Goal: Task Accomplishment & Management: Use online tool/utility

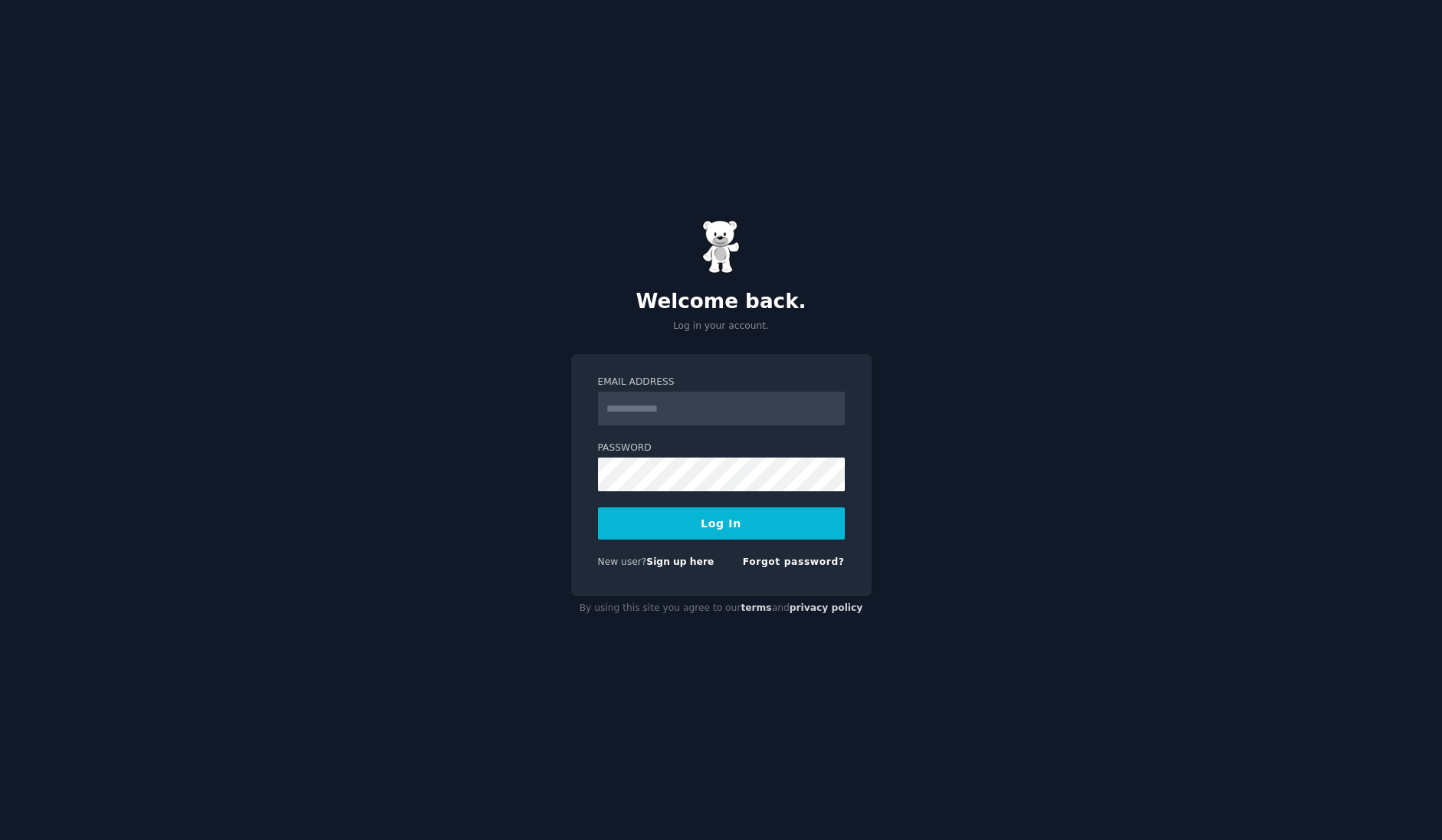
click at [0, 839] on com-1password-button at bounding box center [0, 840] width 0 height 0
type input "**********"
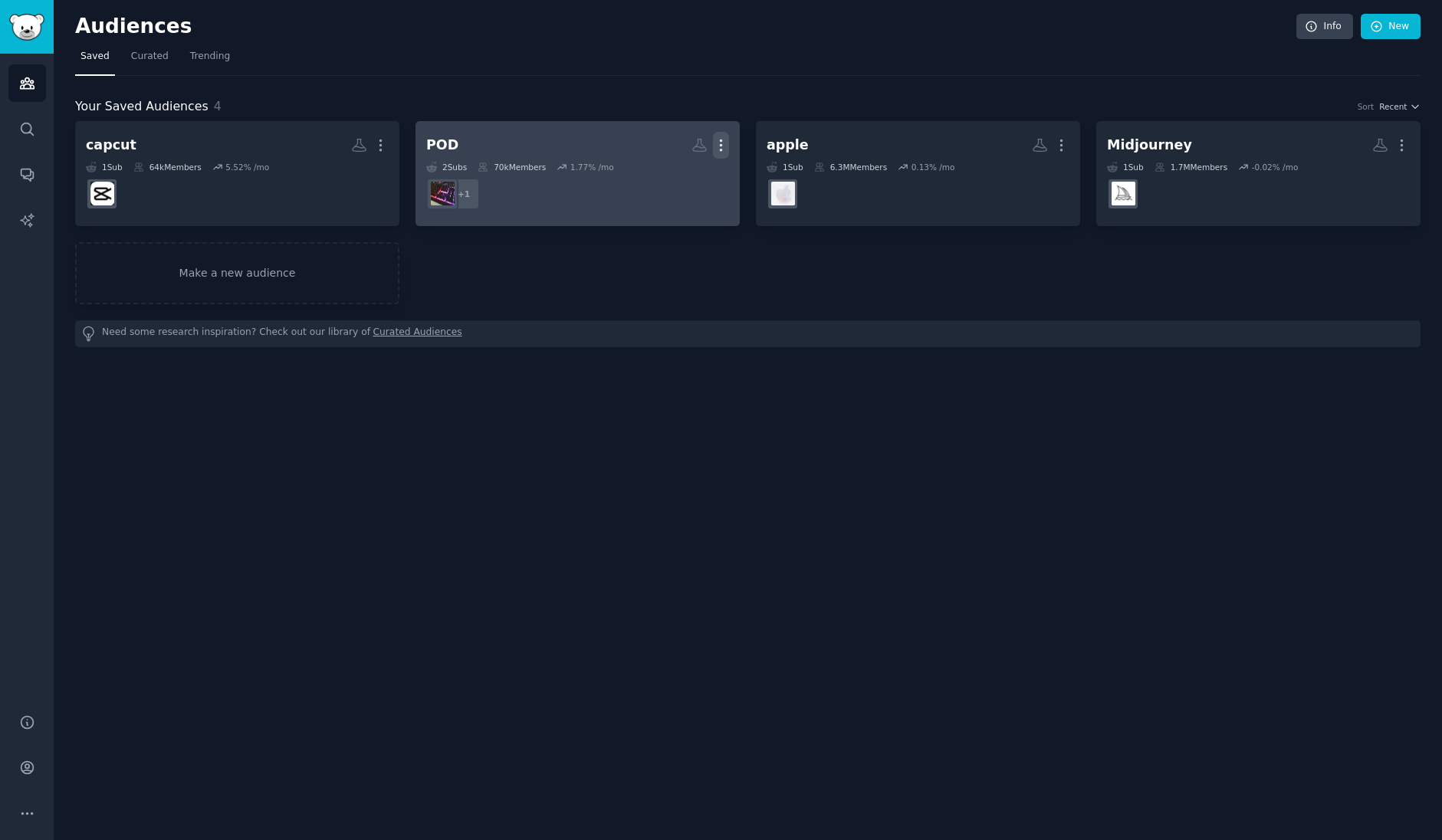
click at [723, 144] on icon "button" at bounding box center [720, 145] width 16 height 16
click at [699, 171] on div "Delete" at bounding box center [668, 177] width 73 height 32
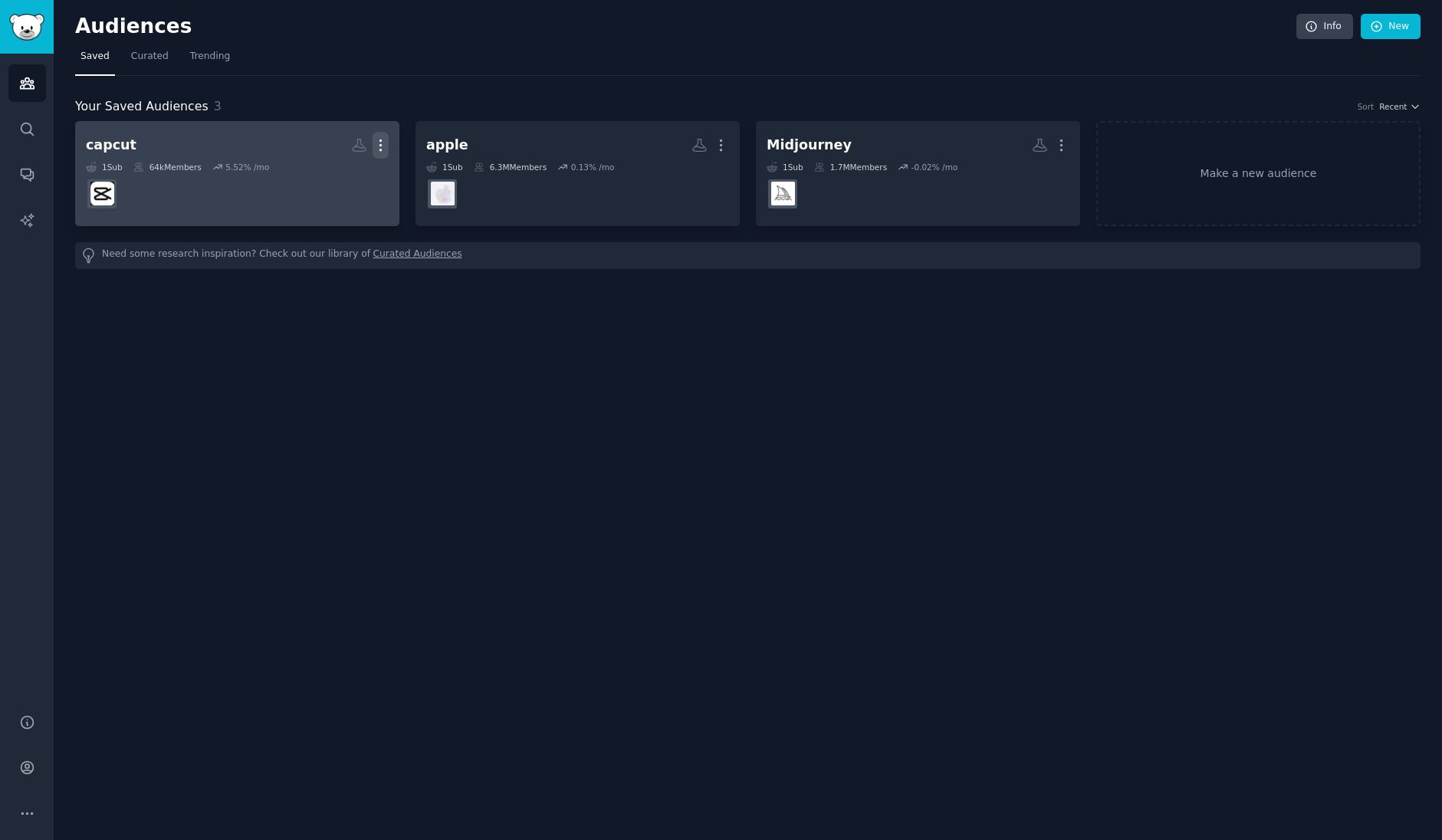
click at [377, 146] on icon "button" at bounding box center [380, 145] width 16 height 16
click at [350, 180] on p "Delete" at bounding box center [339, 176] width 36 height 16
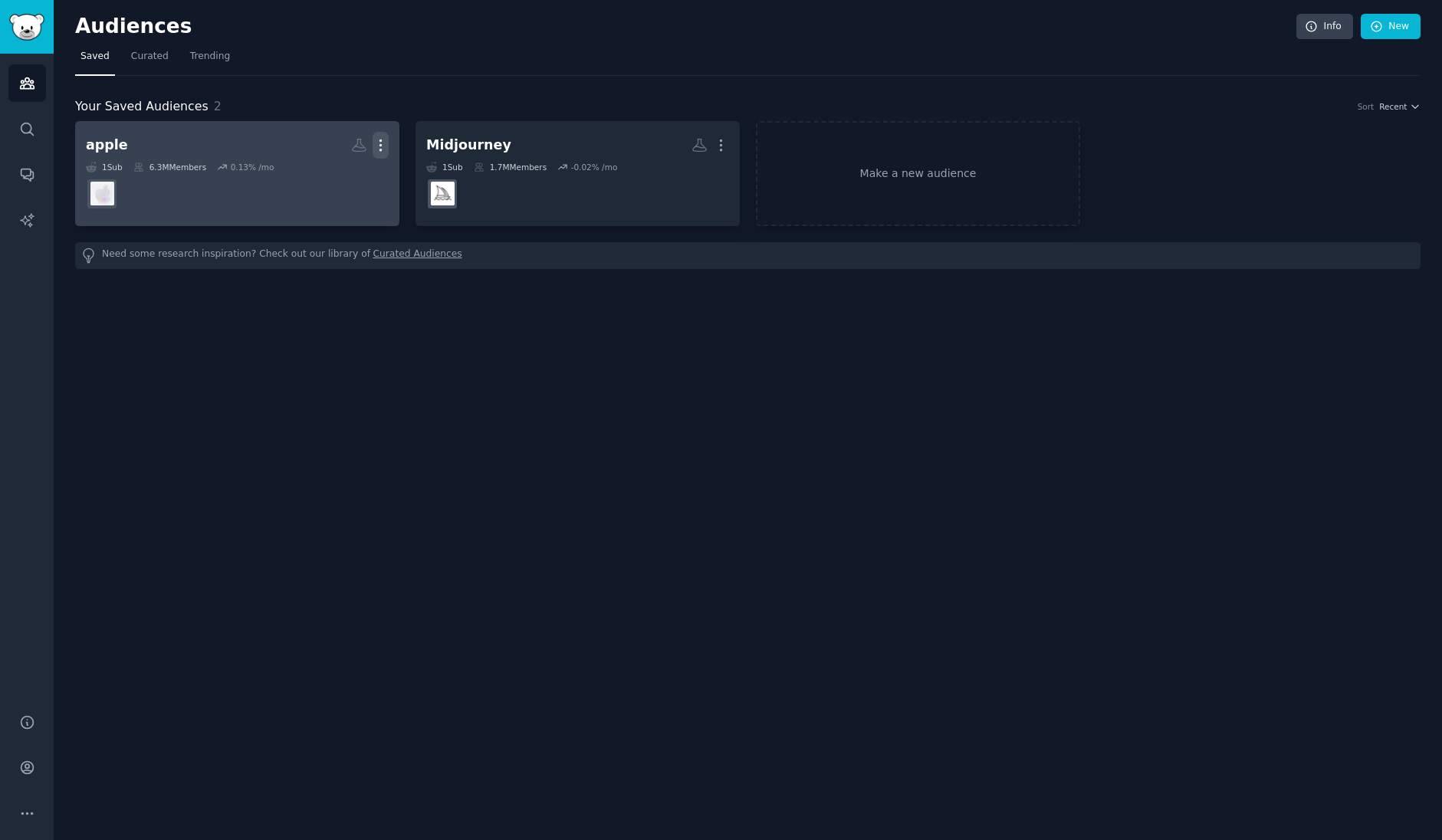
click at [381, 146] on icon "button" at bounding box center [381, 145] width 2 height 11
click at [350, 176] on p "Delete" at bounding box center [339, 176] width 36 height 16
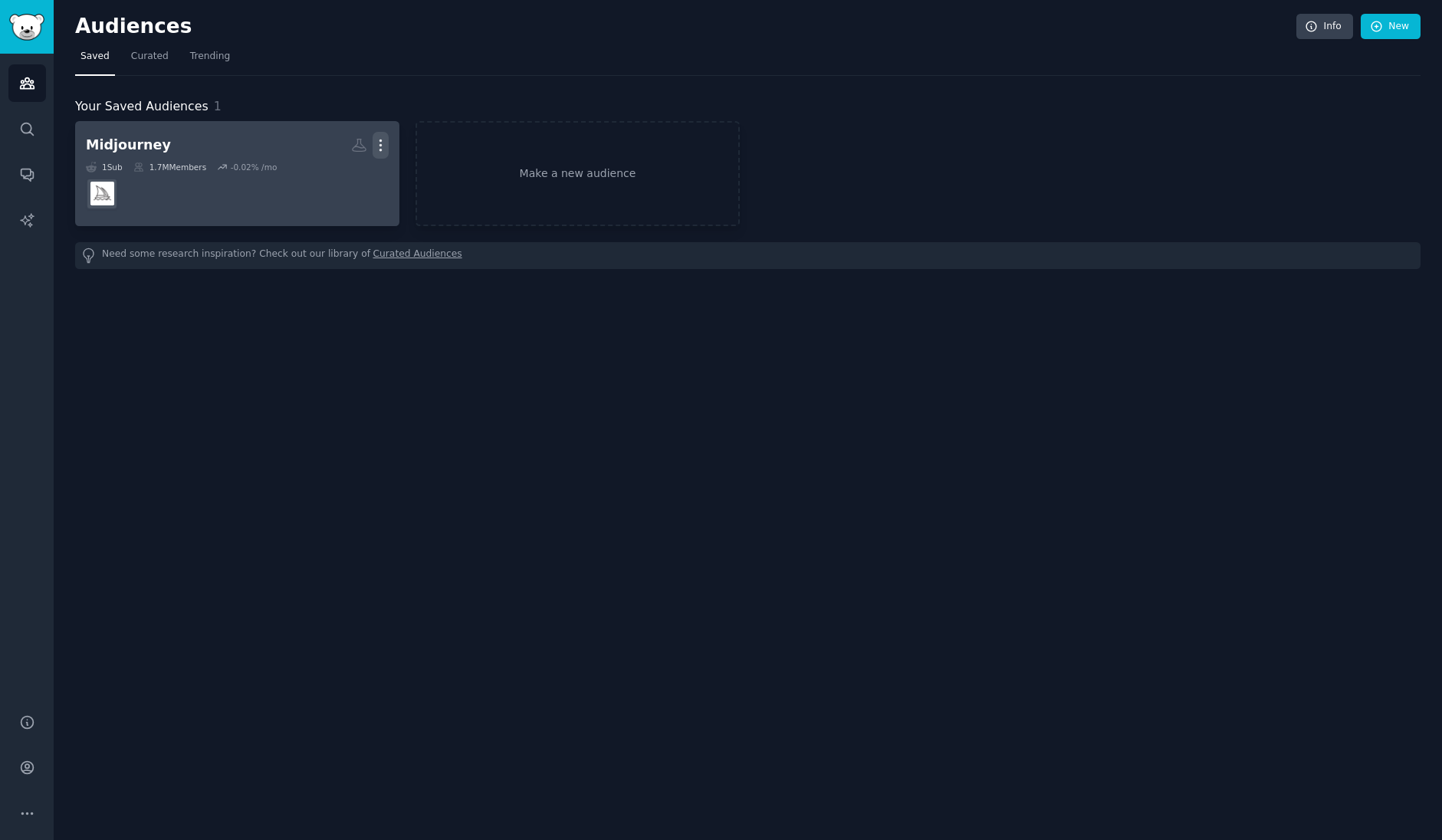
click at [376, 147] on icon "button" at bounding box center [380, 145] width 16 height 16
click at [355, 173] on p "Delete" at bounding box center [339, 176] width 36 height 16
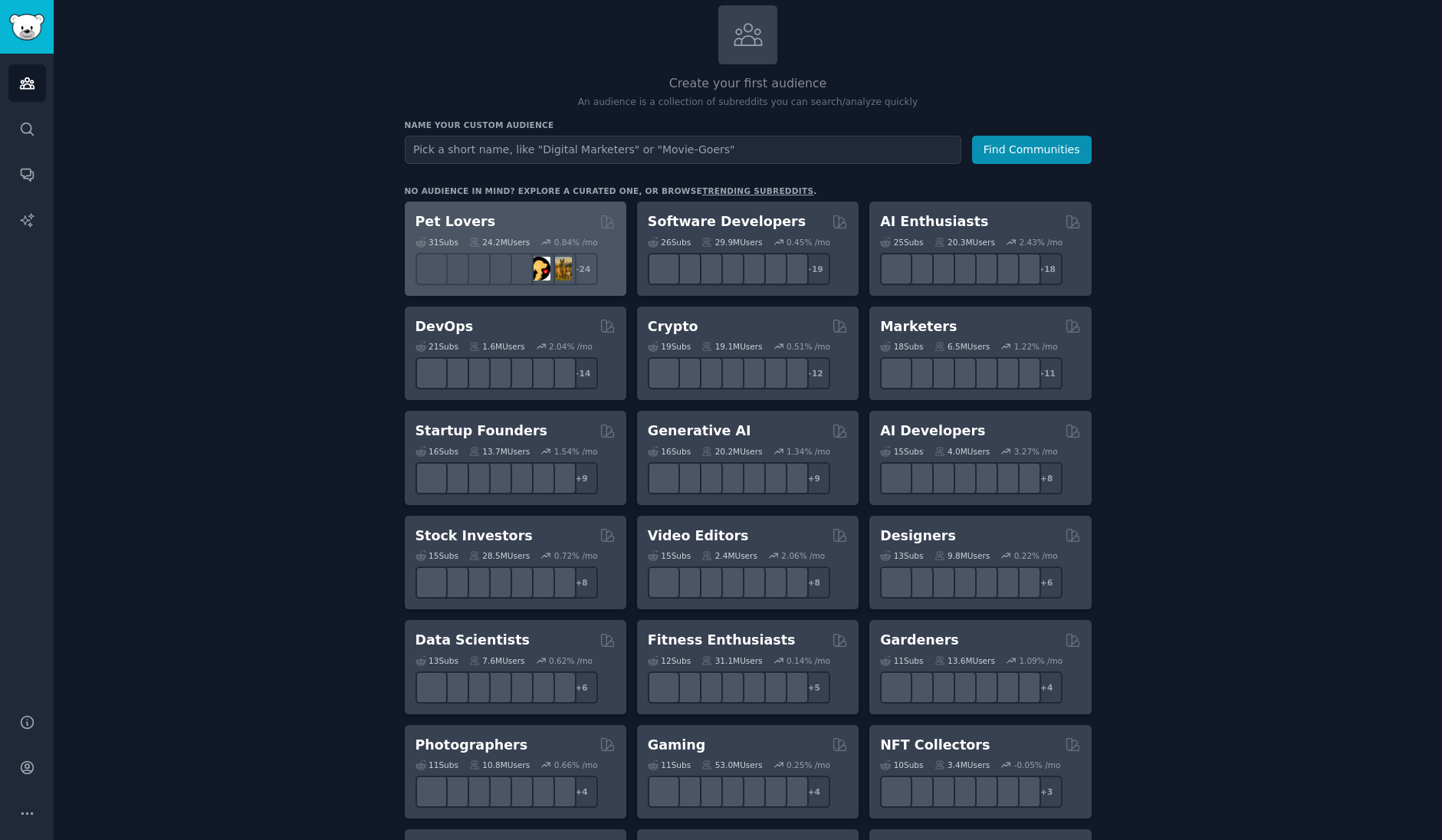
scroll to position [28, 0]
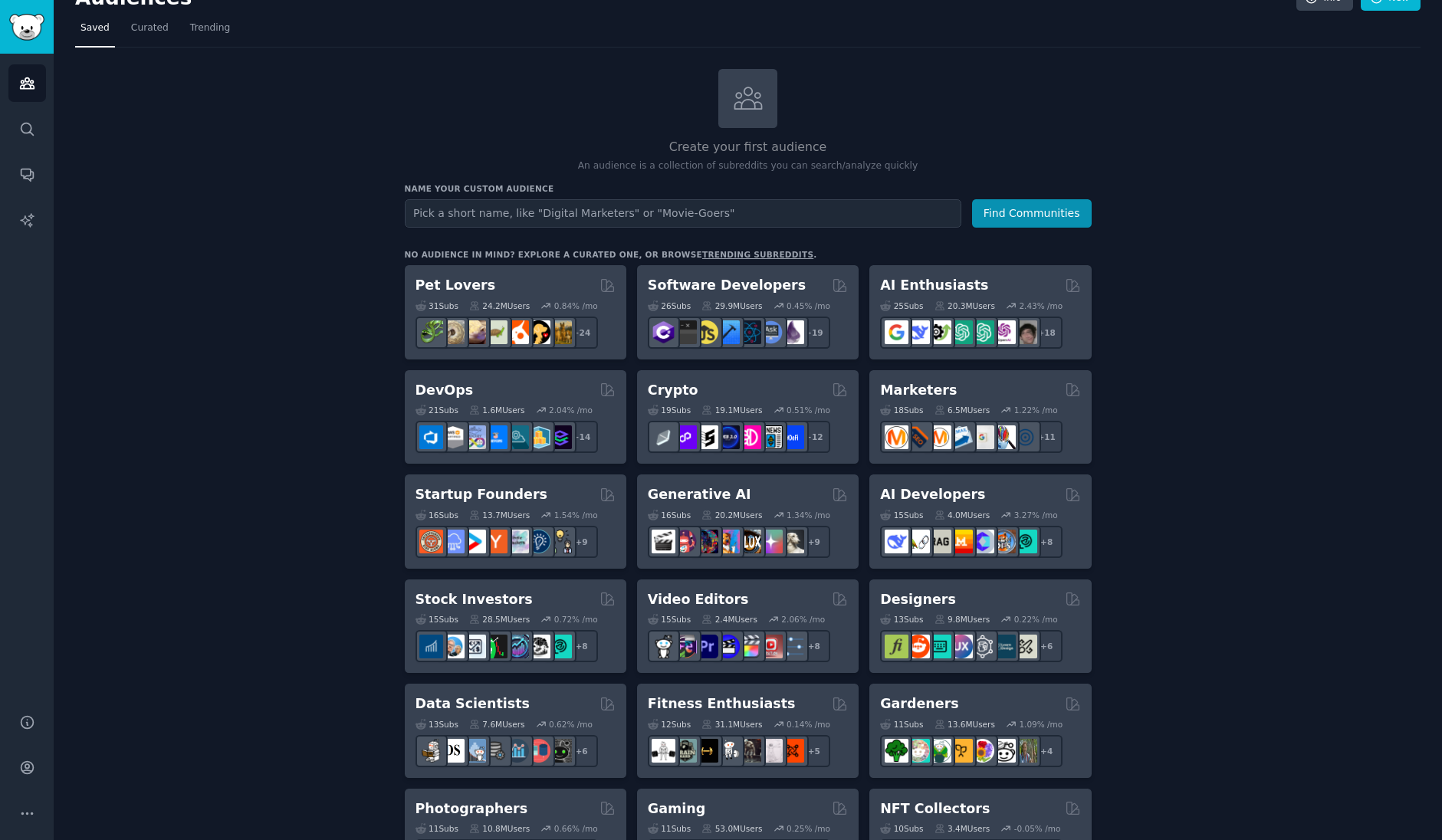
click at [475, 212] on input "text" at bounding box center [683, 214] width 557 height 28
type input "I"
type input "Carousel"
click at [972, 200] on button "Find Communities" at bounding box center [1032, 214] width 119 height 28
